Goal: Transaction & Acquisition: Subscribe to service/newsletter

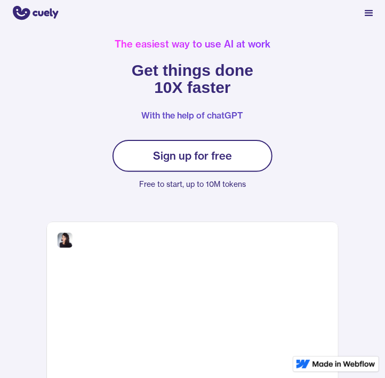
click at [184, 158] on div "Sign up for free" at bounding box center [192, 155] width 79 height 13
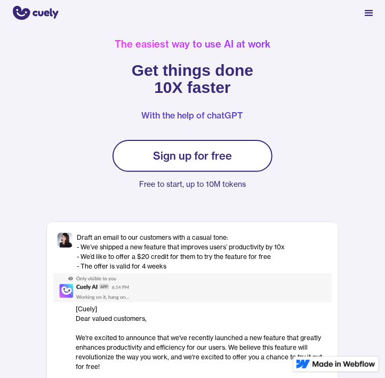
click at [188, 156] on div "Sign up for free" at bounding box center [192, 155] width 79 height 13
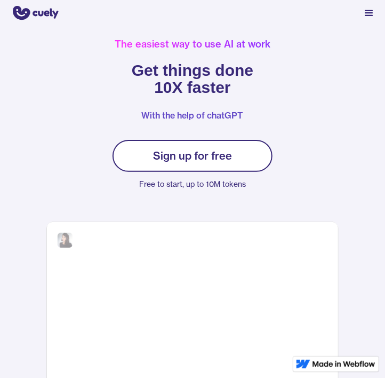
click at [188, 156] on div "Sign up for free" at bounding box center [192, 155] width 79 height 13
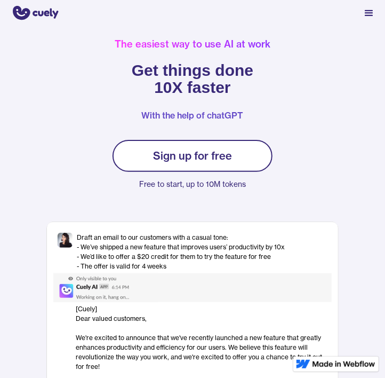
click at [363, 11] on div "menu" at bounding box center [369, 13] width 13 height 13
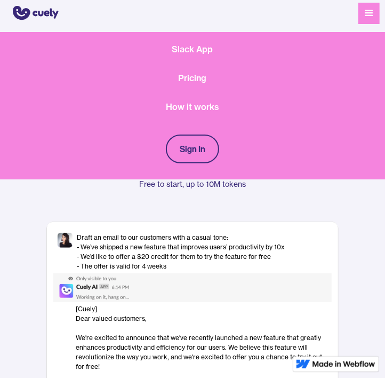
click at [236, 19] on div at bounding box center [192, 13] width 385 height 21
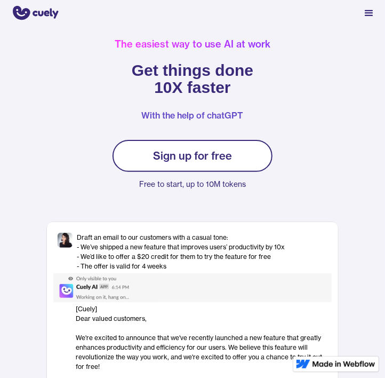
click at [23, 12] on img "home" at bounding box center [35, 14] width 48 height 18
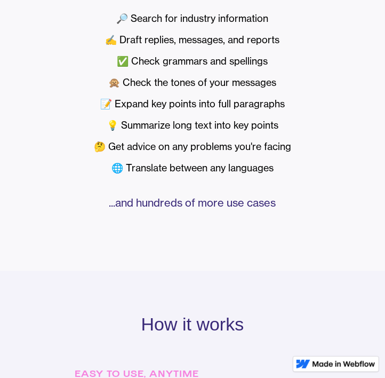
scroll to position [693, 0]
